Goal: Feedback & Contribution: Contribute content

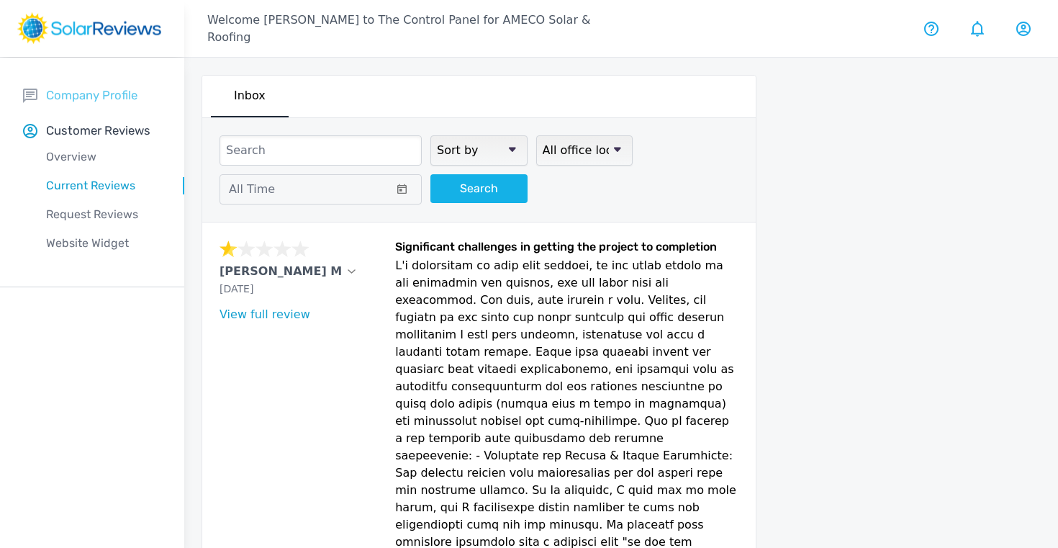
click at [68, 100] on p "Company Profile" at bounding box center [91, 95] width 91 height 18
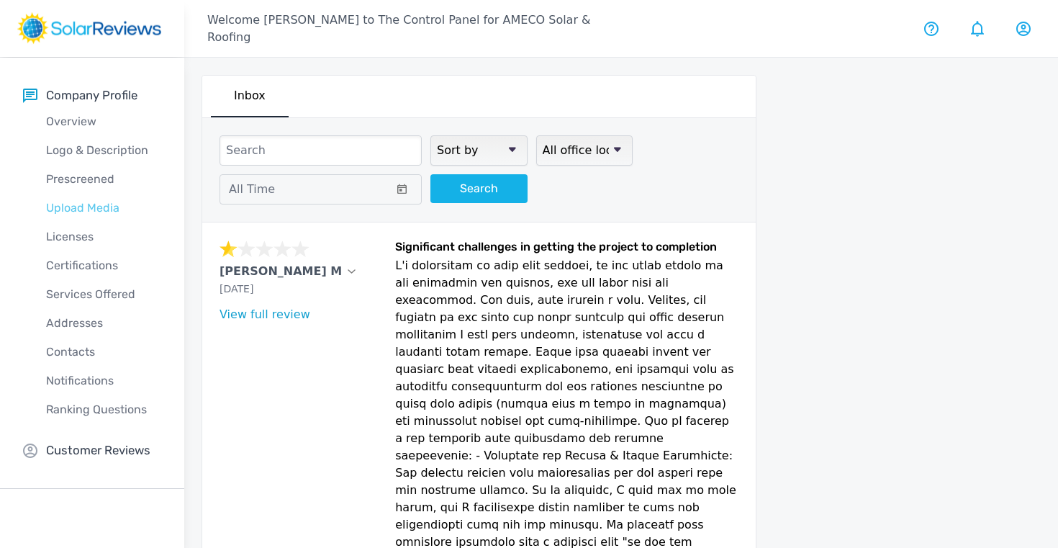
click at [79, 212] on p "Upload Media" at bounding box center [103, 207] width 161 height 17
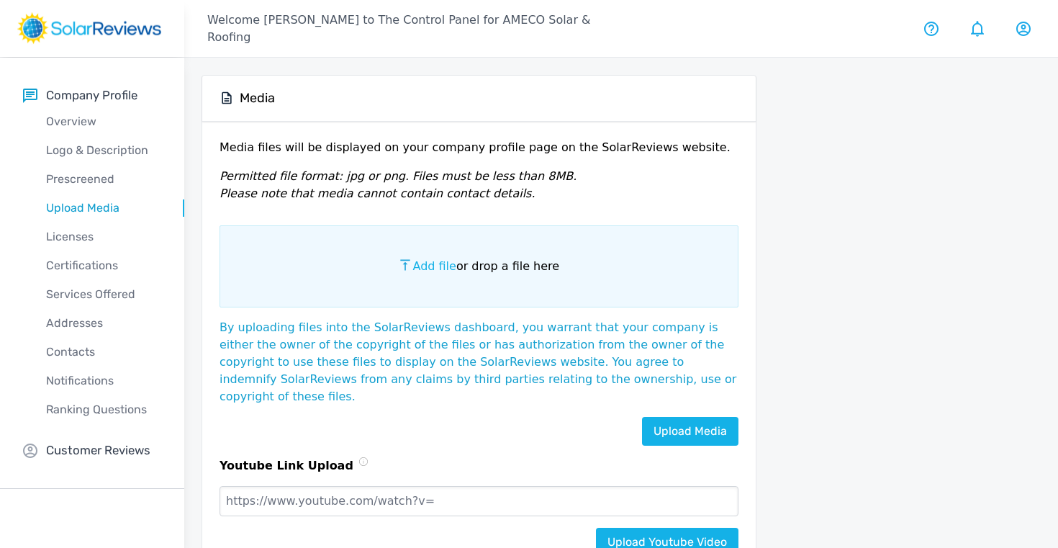
click at [432, 266] on span "Add file" at bounding box center [433, 266] width 43 height 14
click at [0, 0] on input "Add file or drop a file here" at bounding box center [0, 0] width 0 height 0
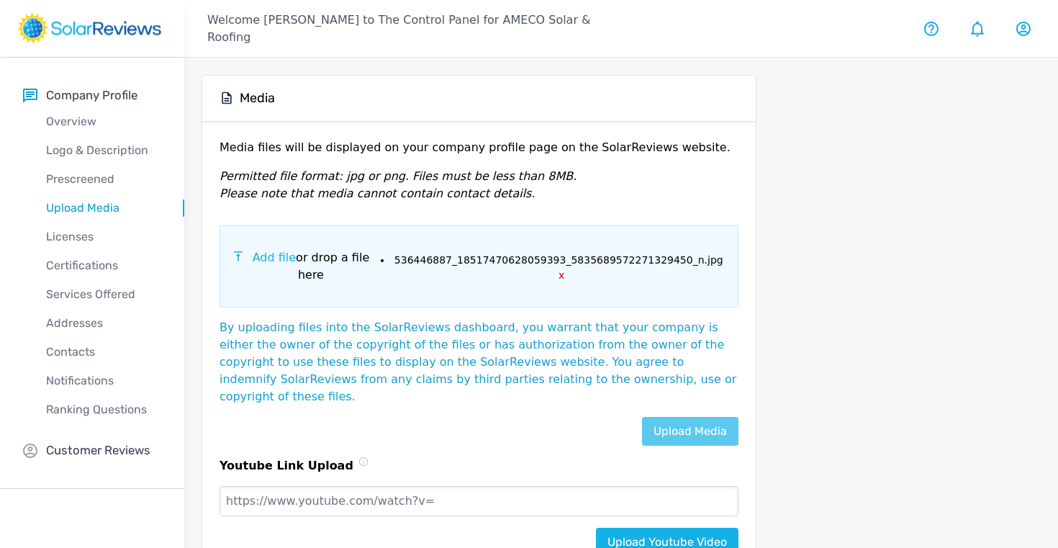
click at [679, 417] on link "Upload Media" at bounding box center [690, 431] width 96 height 29
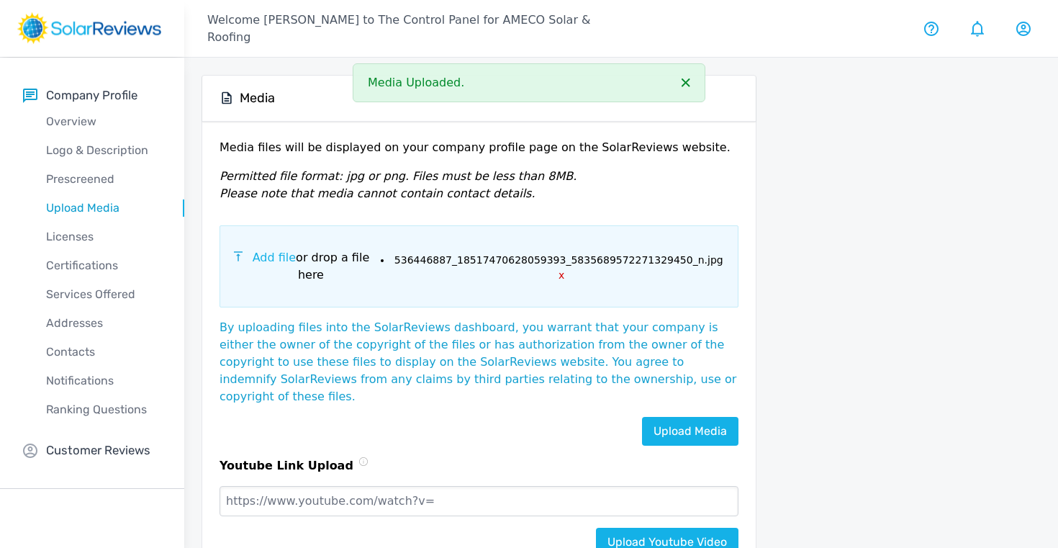
click at [272, 259] on span "Add file" at bounding box center [274, 257] width 43 height 14
click at [0, 0] on input "Add file or drop a file here" at bounding box center [0, 0] width 0 height 0
click at [679, 417] on link "Upload Media" at bounding box center [690, 431] width 96 height 29
click at [264, 264] on span "Add file" at bounding box center [274, 257] width 43 height 14
click at [0, 0] on input "Add file or drop a file here" at bounding box center [0, 0] width 0 height 0
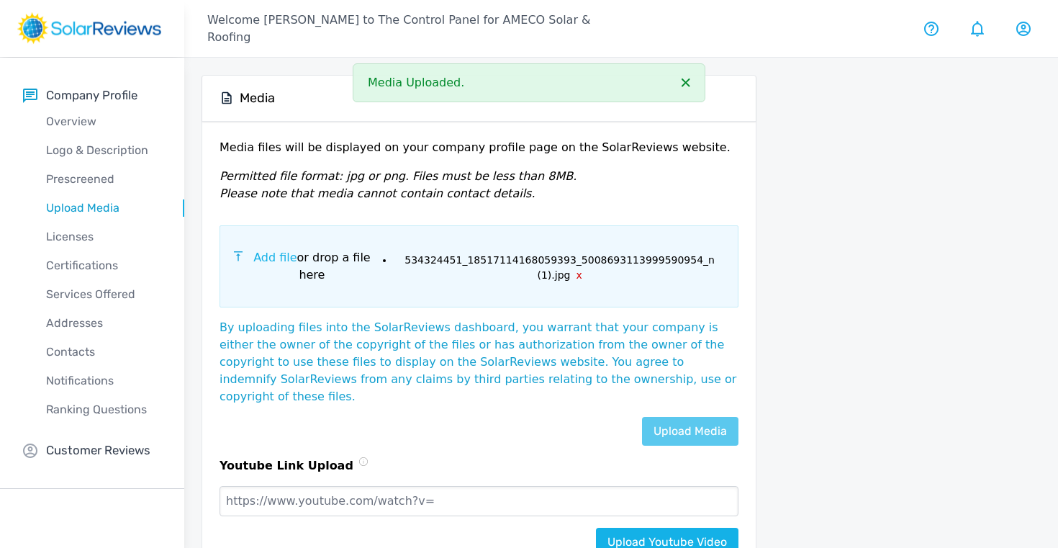
click at [676, 417] on link "Upload Media" at bounding box center [690, 431] width 96 height 29
